Goal: Information Seeking & Learning: Learn about a topic

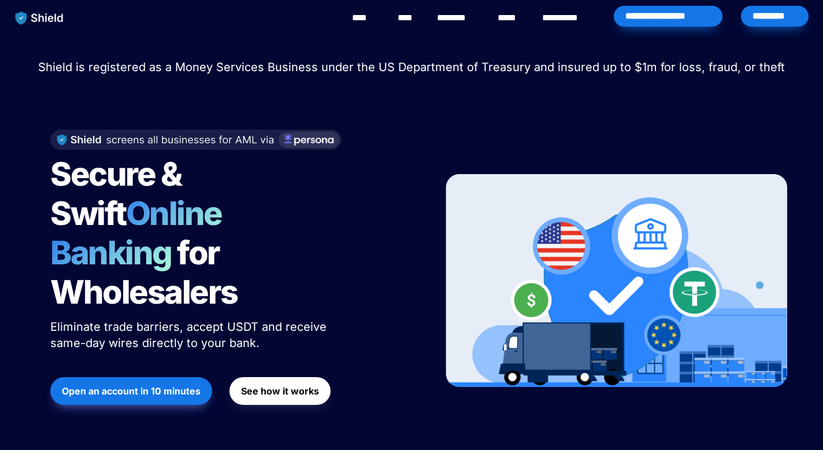
click at [451, 20] on link "********" at bounding box center [457, 18] width 41 height 14
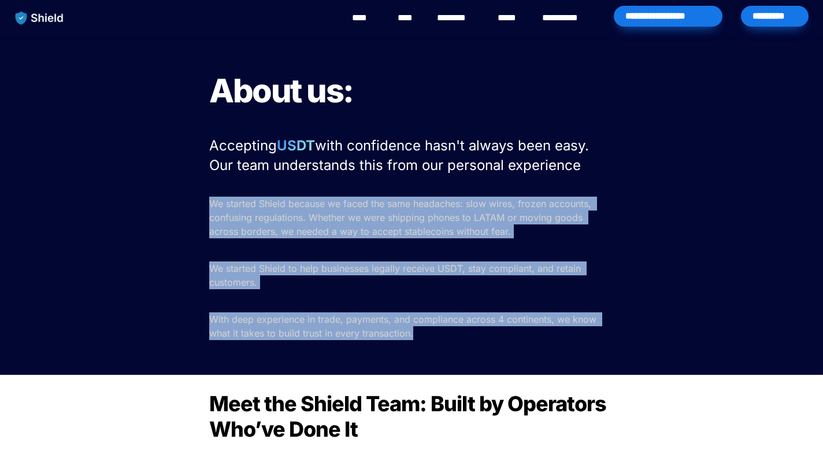
drag, startPoint x: 211, startPoint y: 204, endPoint x: 416, endPoint y: 334, distance: 243.0
click at [416, 334] on div "About us: Accepting USDT with confidence hasn't always been easy. Our team unde…" at bounding box center [411, 205] width 823 height 340
copy div "We started Shield because we faced the same headaches: slow wires, frozen accou…"
